Goal: Task Accomplishment & Management: Complete application form

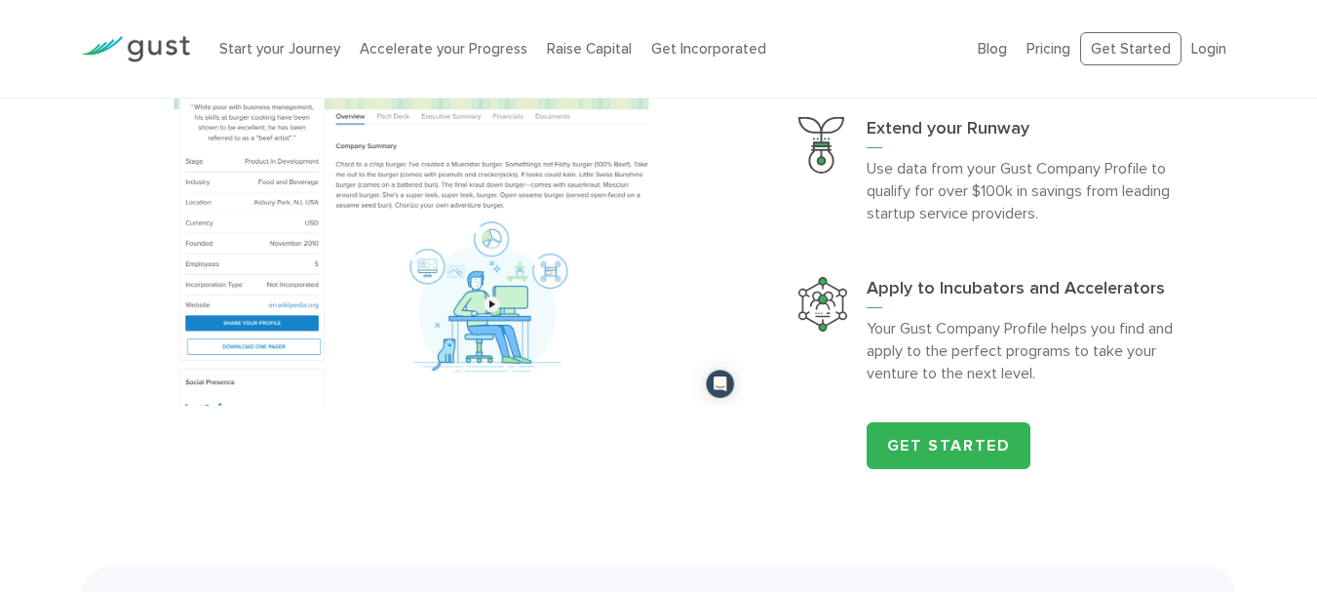
scroll to position [2009, 0]
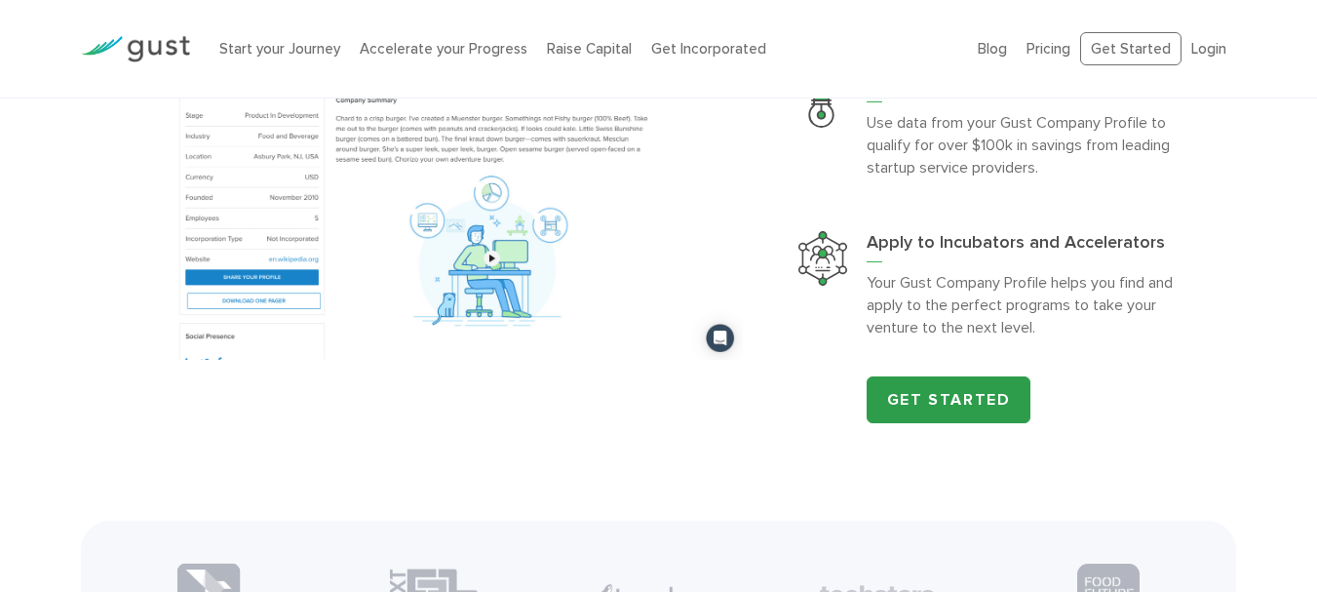
click at [922, 404] on link "Get Started" at bounding box center [948, 399] width 165 height 47
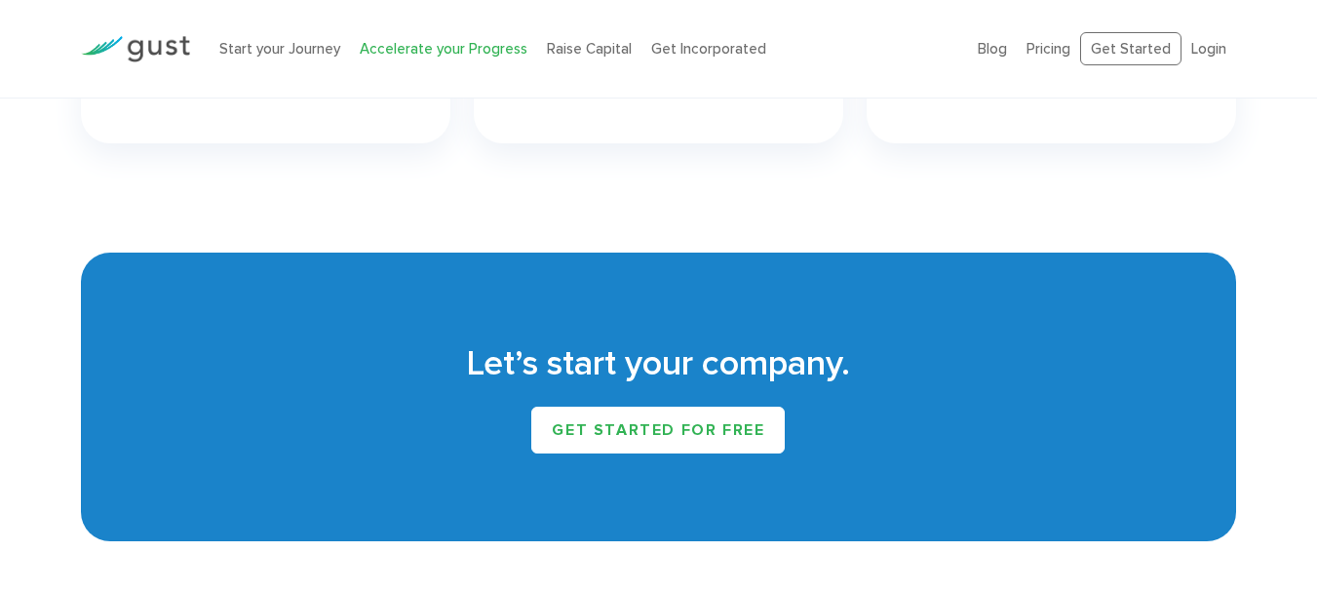
scroll to position [3064, 0]
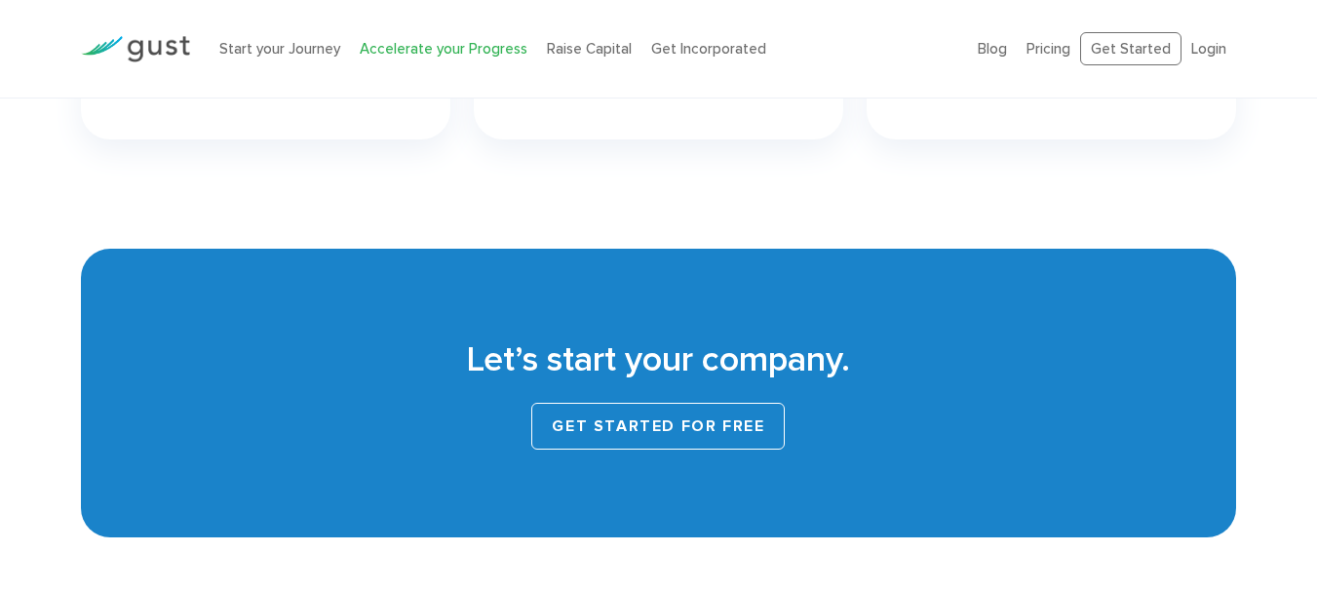
click at [741, 433] on link "Get started for free" at bounding box center [657, 426] width 253 height 47
